Goal: Navigation & Orientation: Find specific page/section

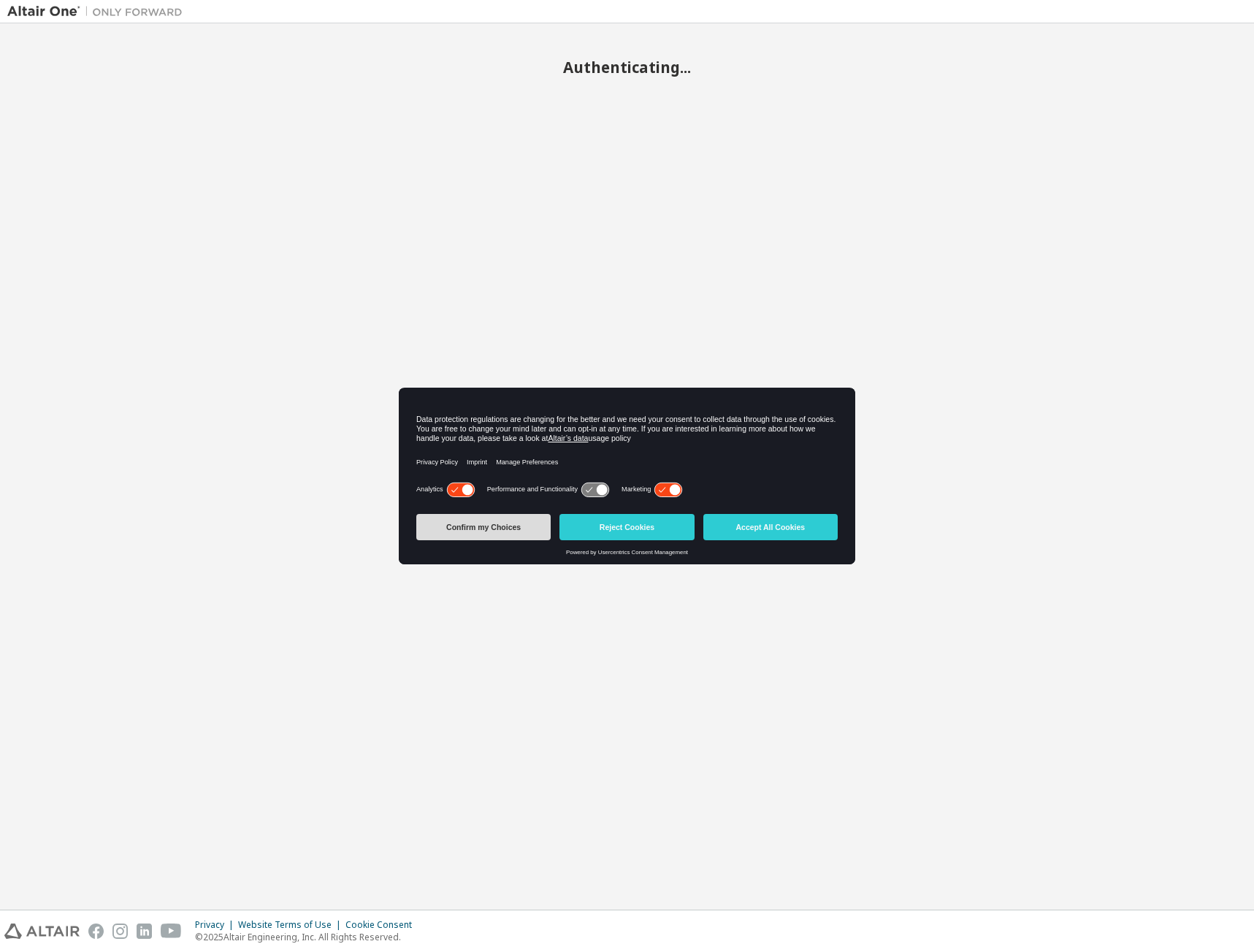
click at [488, 526] on button "Confirm my Choices" at bounding box center [484, 527] width 135 height 26
